Goal: Find specific page/section: Find specific page/section

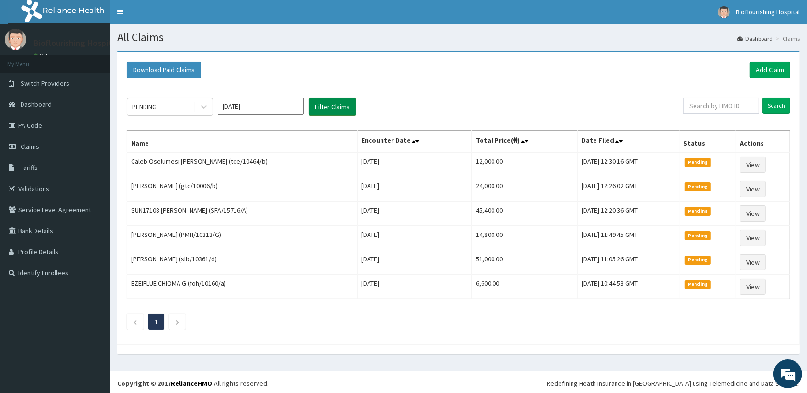
click at [319, 109] on button "Filter Claims" at bounding box center [332, 107] width 47 height 18
click at [32, 127] on link "PA Code" at bounding box center [55, 125] width 110 height 21
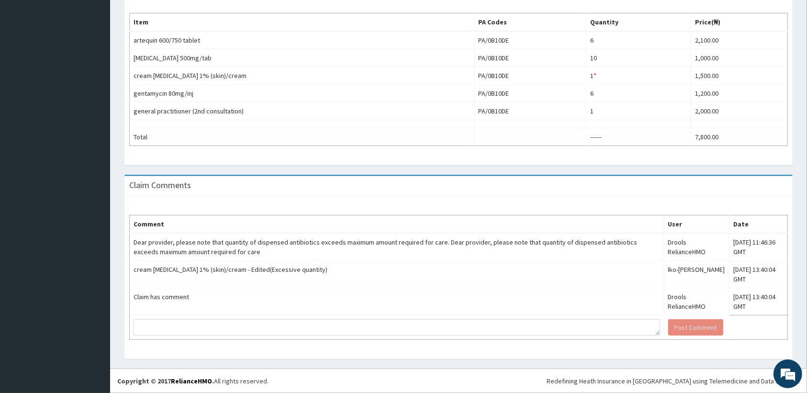
scroll to position [310, 0]
